Goal: Obtain resource: Obtain resource

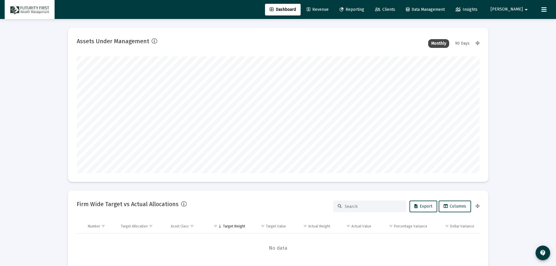
scroll to position [117, 217]
type input "[DATE]"
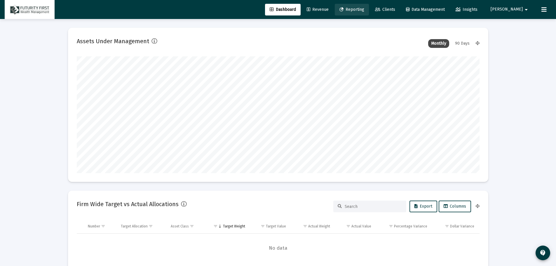
click at [364, 11] on span "Reporting" at bounding box center [351, 9] width 25 height 5
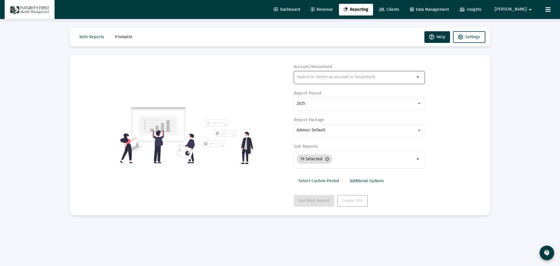
click at [312, 76] on input "text" at bounding box center [356, 77] width 118 height 5
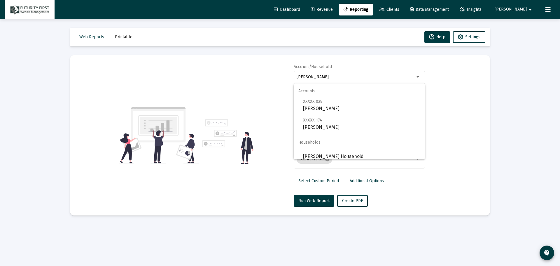
click at [390, 182] on div "Select Custom Period Additional Options" at bounding box center [359, 182] width 131 height 15
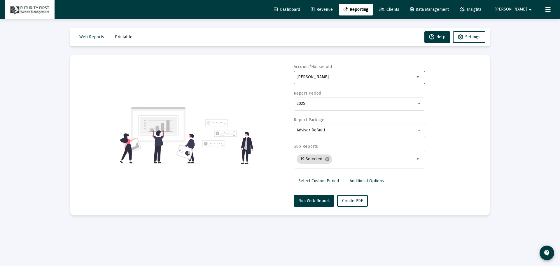
click at [321, 79] on input "[PERSON_NAME]" at bounding box center [356, 77] width 118 height 5
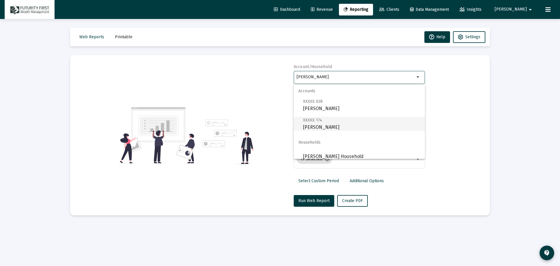
scroll to position [5, 0]
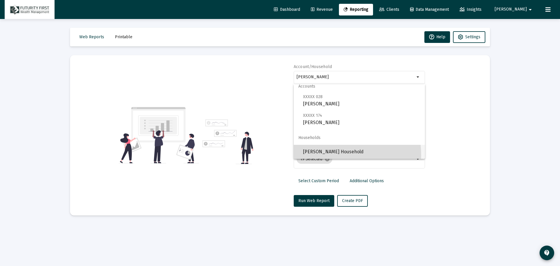
click at [324, 155] on span "[PERSON_NAME] Household" at bounding box center [361, 152] width 117 height 14
type input "[PERSON_NAME] Household"
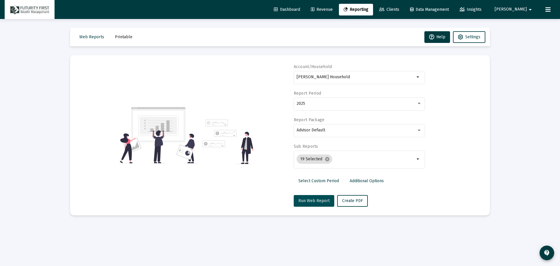
click at [315, 201] on span "Run Web Report" at bounding box center [314, 200] width 31 height 5
select select "View all"
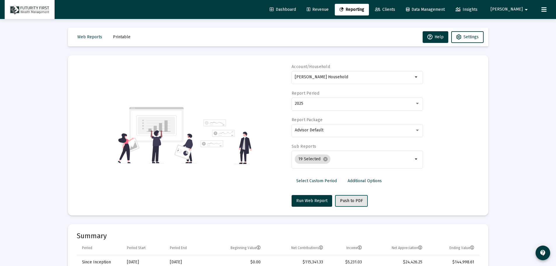
click at [341, 202] on span "Push to PDF" at bounding box center [351, 200] width 23 height 5
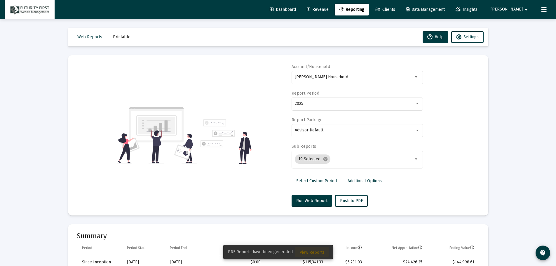
click at [309, 250] on button "View Reports" at bounding box center [312, 252] width 34 height 11
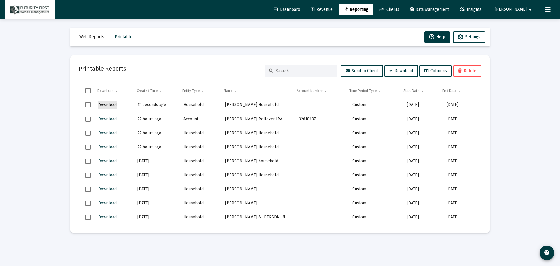
click at [107, 103] on span "Download" at bounding box center [107, 104] width 18 height 5
